Goal: Book appointment/travel/reservation

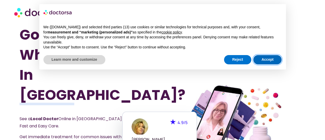
click at [267, 57] on button "Accept" at bounding box center [267, 59] width 28 height 9
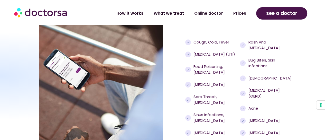
scroll to position [438, 0]
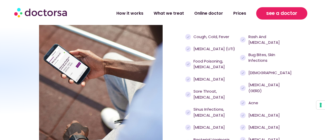
click at [289, 17] on span "see a doctor" at bounding box center [281, 13] width 31 height 8
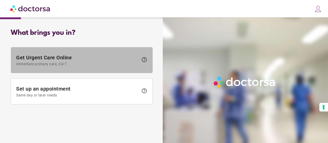
click at [129, 58] on span "Get Urgent Care Online Immediate primary care, 24/7" at bounding box center [77, 61] width 123 height 12
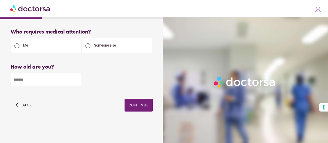
click at [37, 82] on input "number" at bounding box center [46, 80] width 70 height 13
type input "**"
click at [135, 108] on span "Continue" at bounding box center [139, 105] width 20 height 4
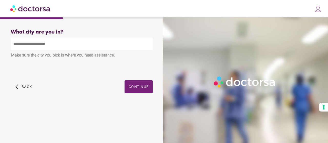
click at [72, 49] on input "text" at bounding box center [82, 44] width 142 height 13
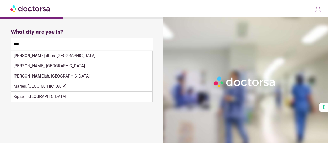
click at [70, 58] on div "[PERSON_NAME] nthos, [GEOGRAPHIC_DATA]" at bounding box center [82, 56] width 142 height 10
type input "**********"
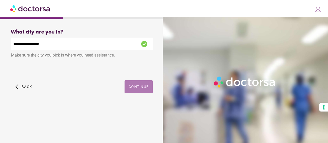
click at [131, 91] on span "button" at bounding box center [139, 87] width 28 height 13
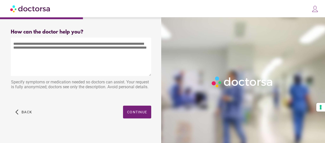
click at [49, 44] on textarea at bounding box center [81, 57] width 141 height 38
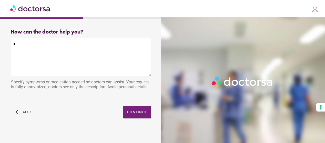
type textarea "*"
